Goal: Task Accomplishment & Management: Use online tool/utility

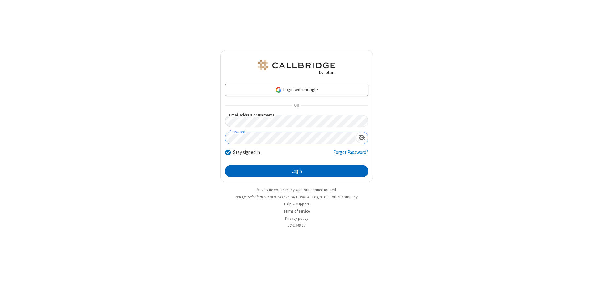
click at [297, 171] on button "Login" at bounding box center [296, 171] width 143 height 12
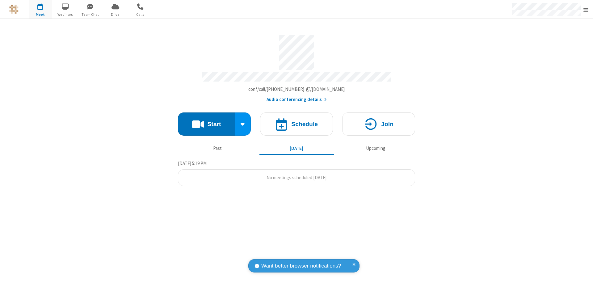
click at [206, 121] on button "Start" at bounding box center [206, 123] width 57 height 23
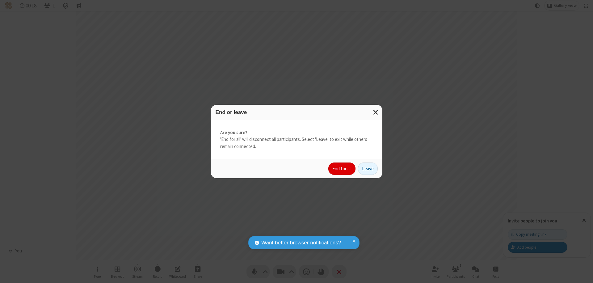
click at [342, 169] on button "End for all" at bounding box center [341, 168] width 27 height 12
